Goal: Check status: Check status

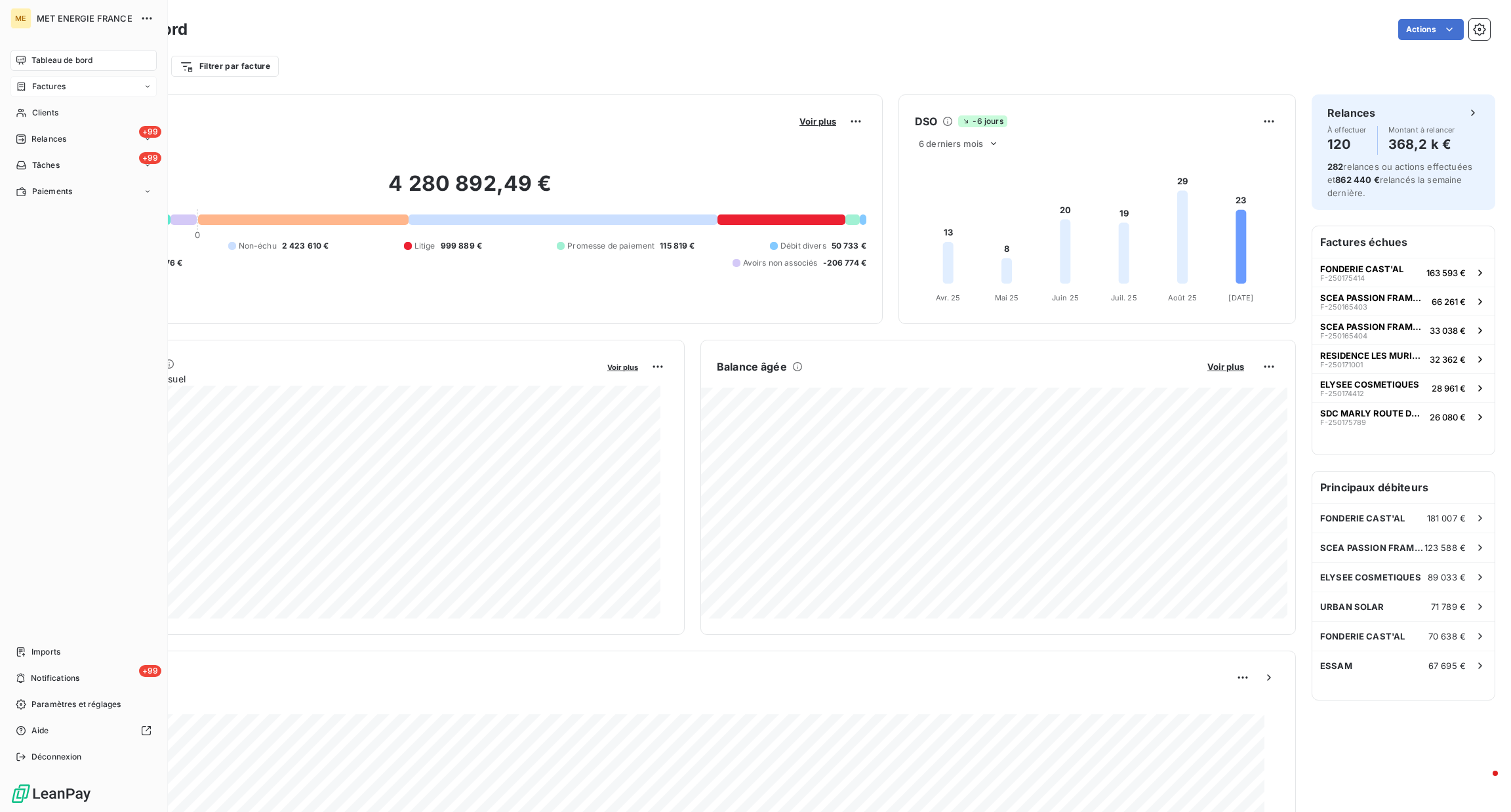
click at [87, 88] on div "Factures" at bounding box center [84, 86] width 146 height 21
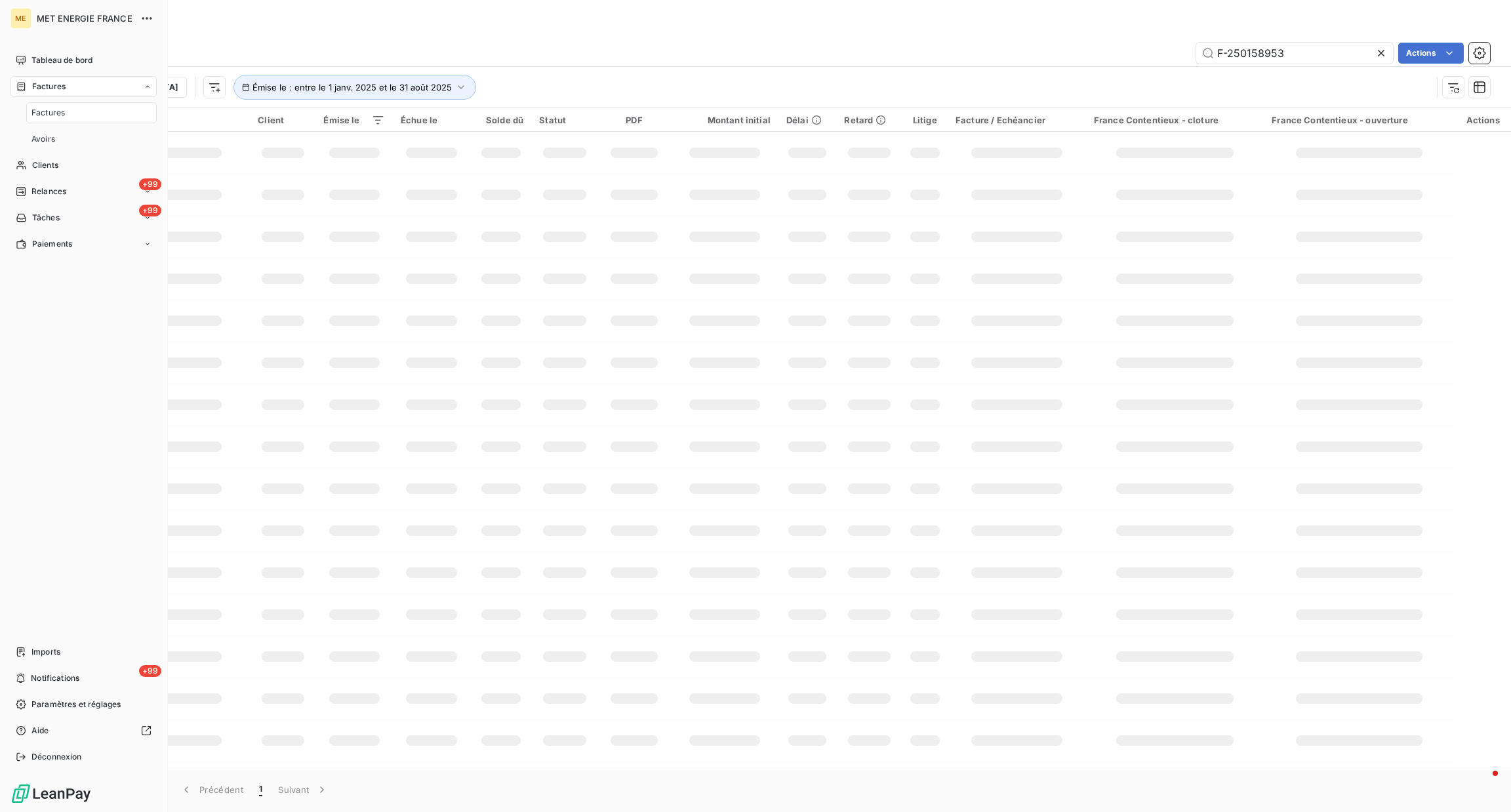
click at [57, 123] on nav "Factures Avoirs" at bounding box center [91, 126] width 130 height 47
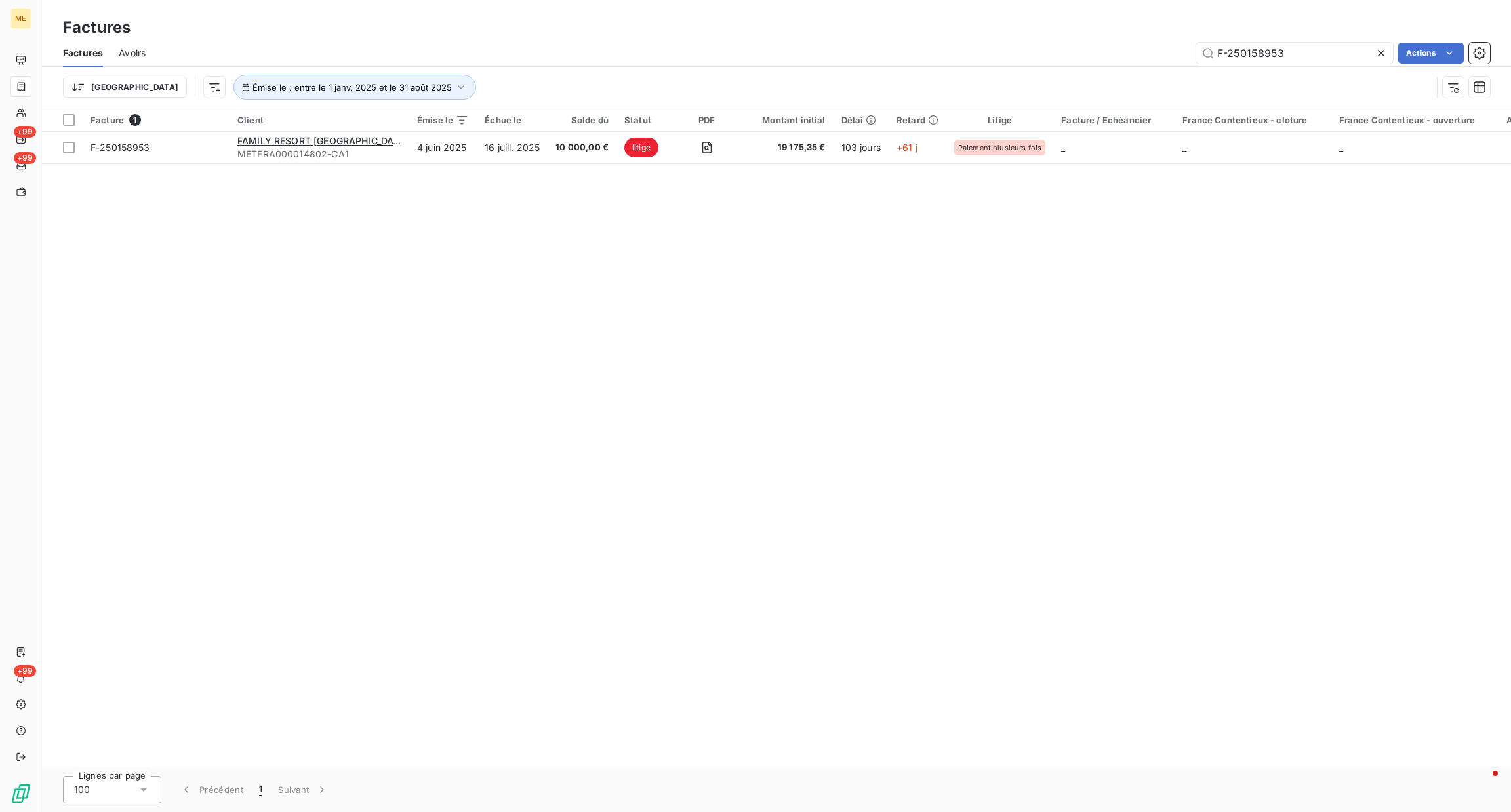
click at [1377, 53] on icon at bounding box center [1381, 53] width 13 height 13
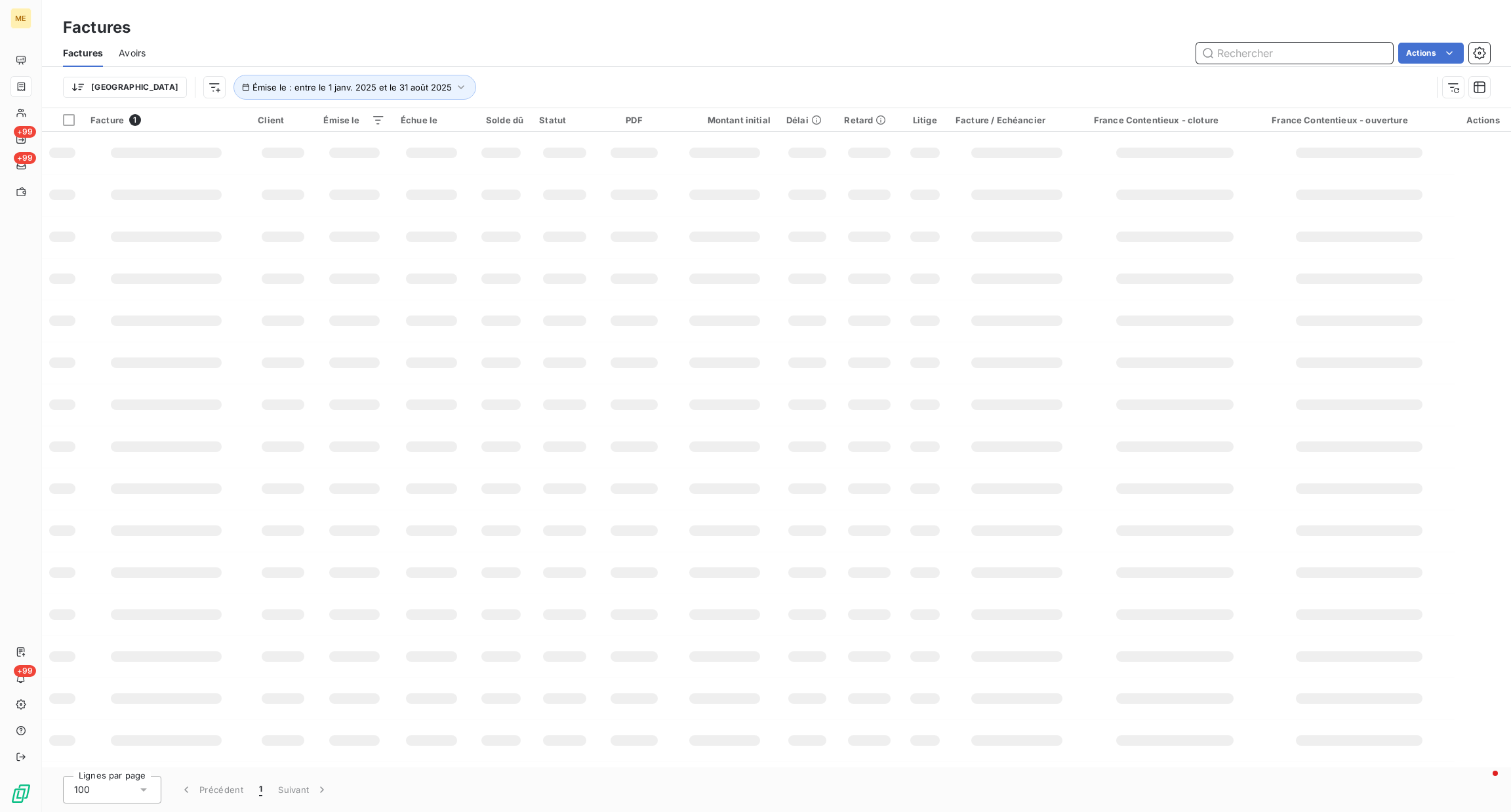
click at [1326, 51] on input "text" at bounding box center [1294, 53] width 197 height 21
paste input "F-250175470"
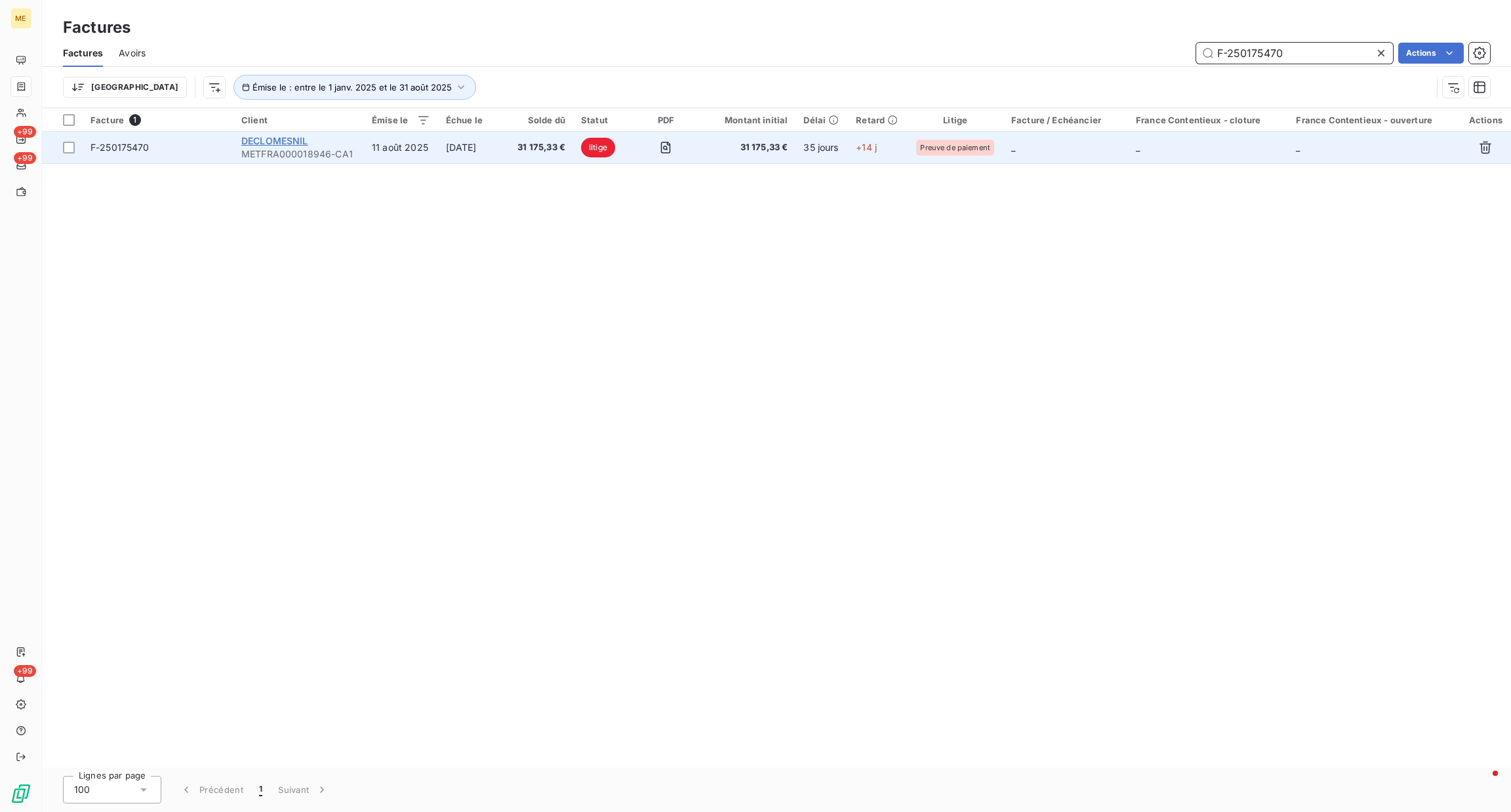
type input "F-250175470"
click at [289, 141] on span "DECLOMESNIL" at bounding box center [275, 141] width 67 height 12
